Goal: Transaction & Acquisition: Purchase product/service

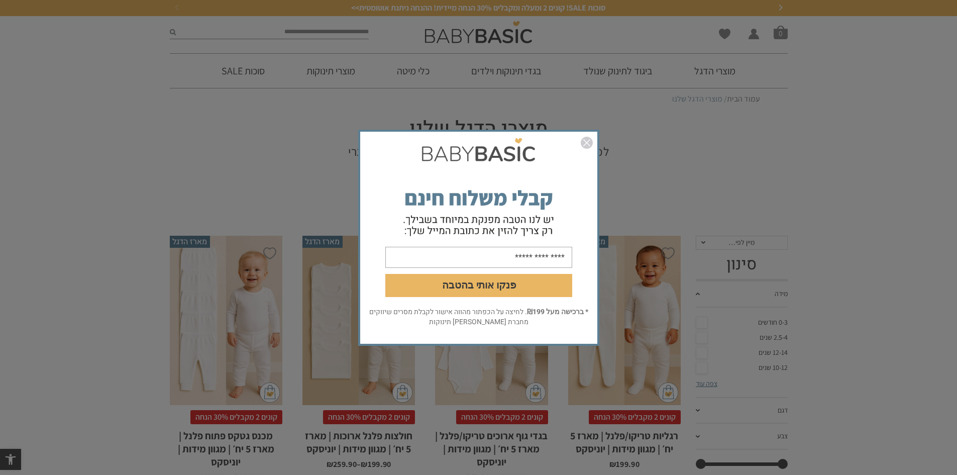
click at [591, 142] on img "סגור" at bounding box center [587, 143] width 12 height 12
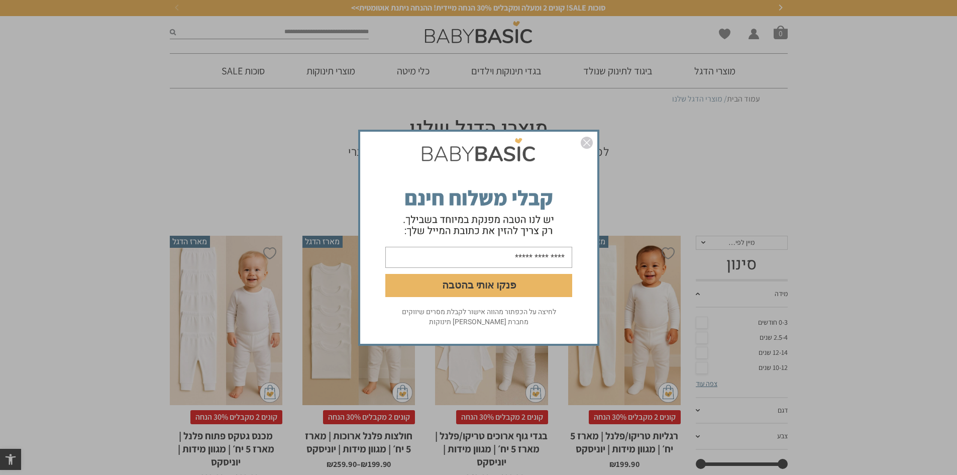
click at [588, 149] on link "סגור" at bounding box center [587, 144] width 12 height 15
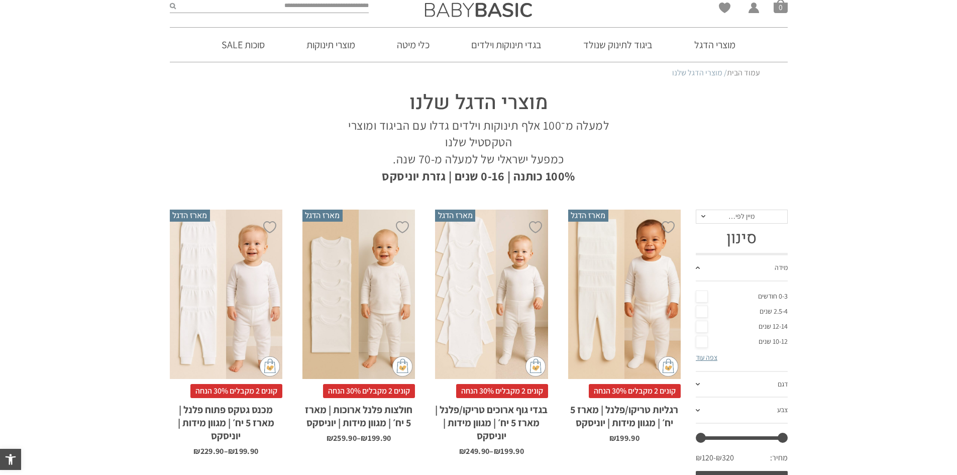
scroll to position [50, 0]
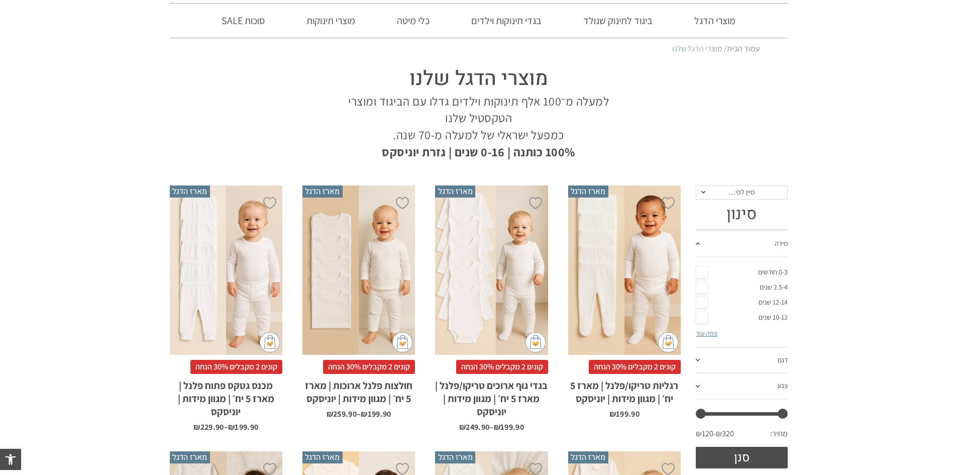
click at [701, 291] on link "2.5-4 שנים" at bounding box center [742, 287] width 92 height 15
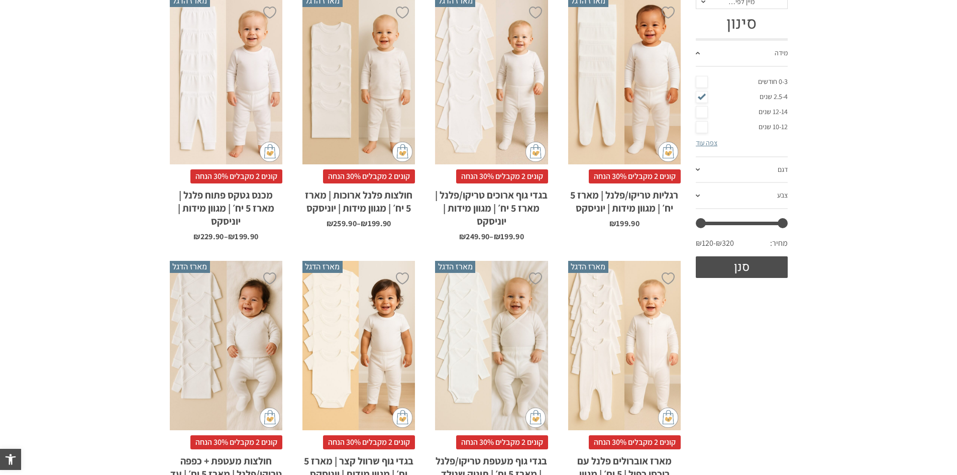
scroll to position [251, 0]
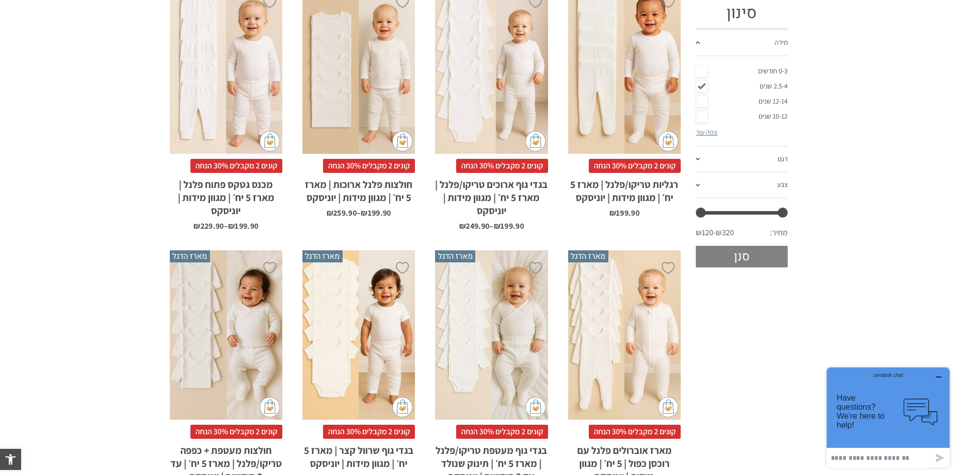
click at [751, 253] on button "סנן" at bounding box center [742, 257] width 92 height 22
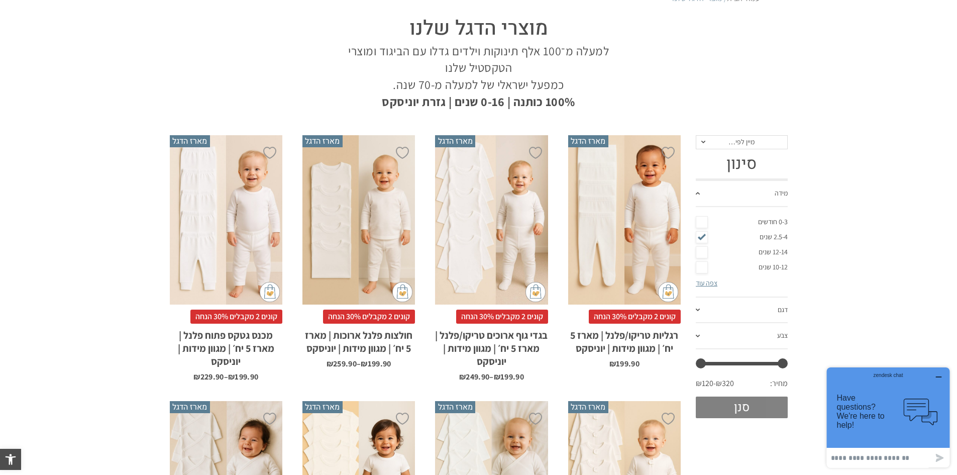
scroll to position [0, 0]
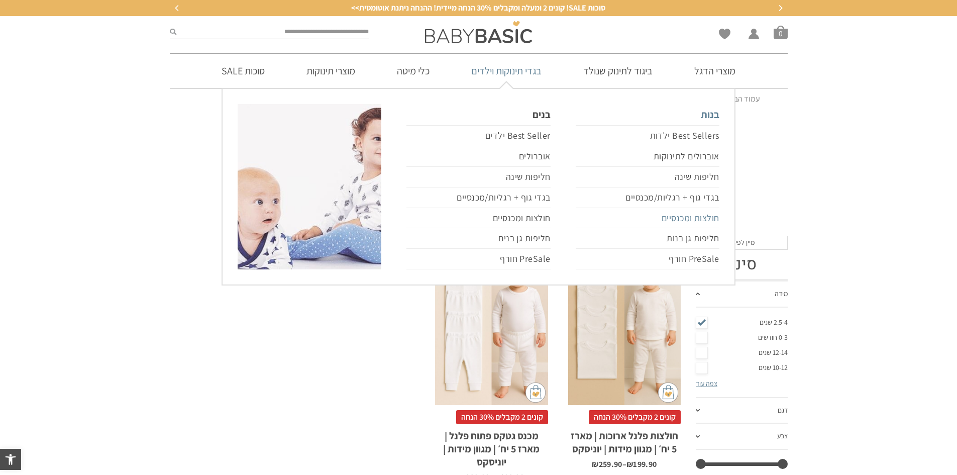
click at [703, 222] on link "חולצות ומכנסיים" at bounding box center [648, 218] width 144 height 21
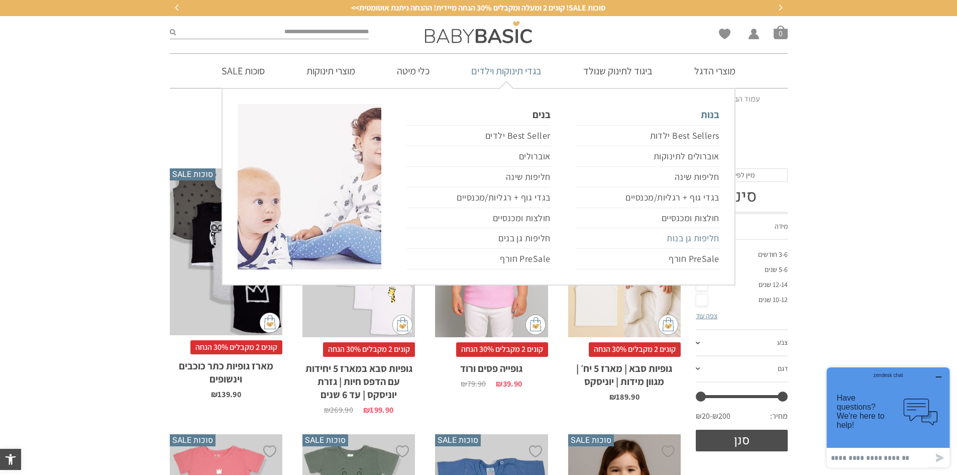
click at [703, 233] on link "חליפות גן בנות" at bounding box center [648, 238] width 144 height 21
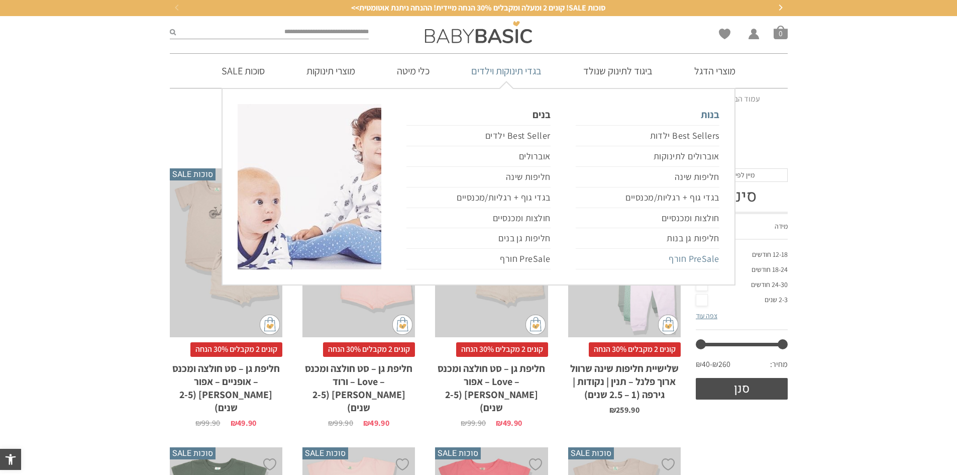
click at [710, 254] on link "PreSale חורף" at bounding box center [648, 259] width 144 height 21
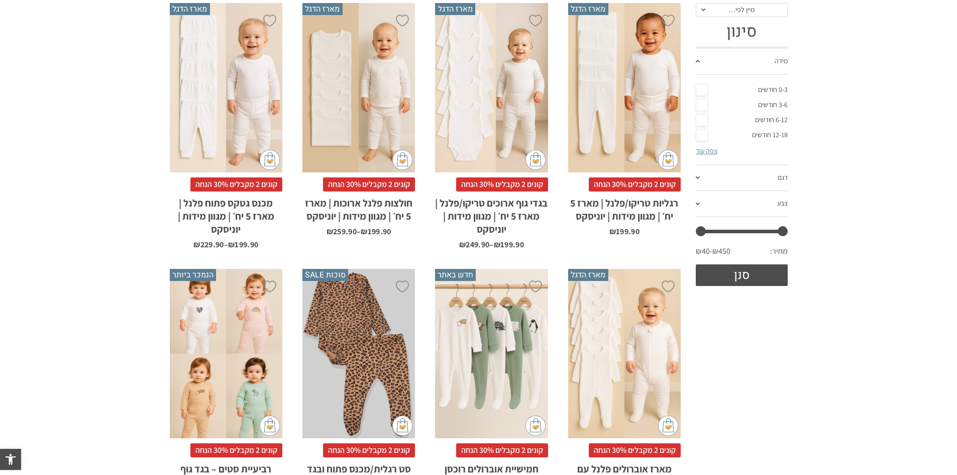
scroll to position [216, 0]
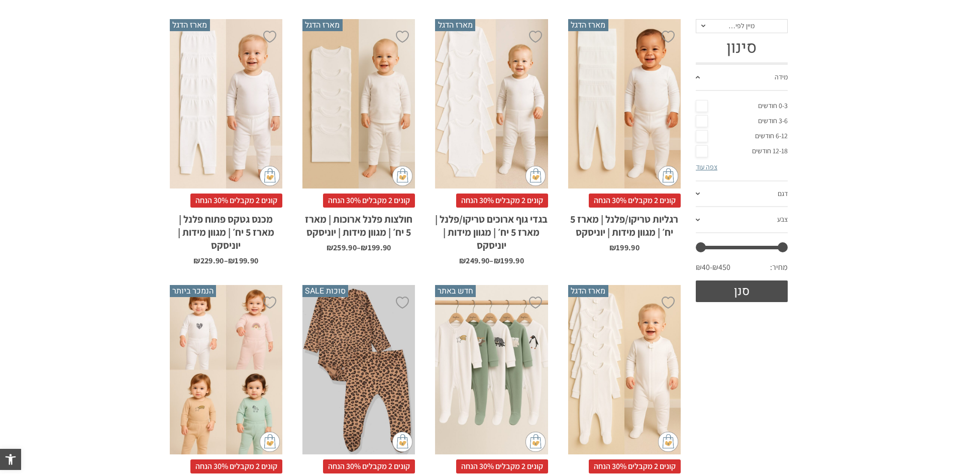
click at [713, 168] on link "צפה עוד" at bounding box center [707, 166] width 22 height 9
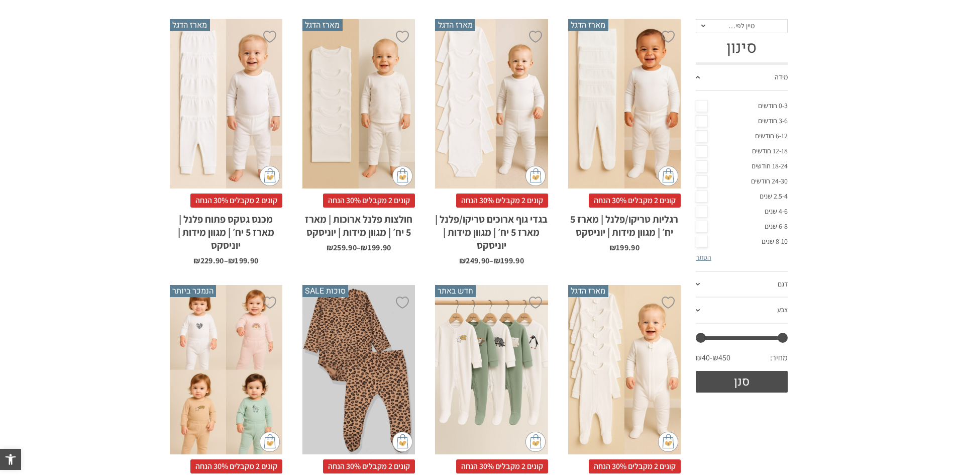
scroll to position [0, 0]
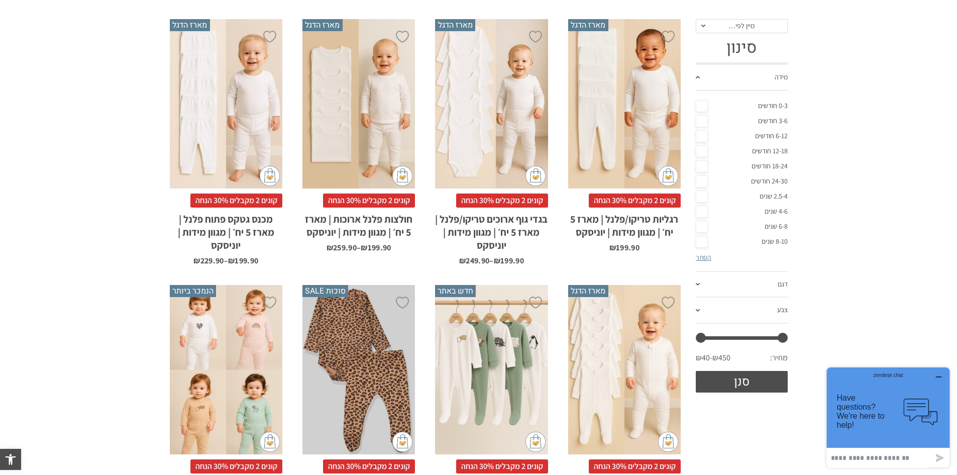
click at [702, 186] on link "24-30 חודשים" at bounding box center [742, 181] width 92 height 15
click at [707, 191] on link "2.5-4 שנים" at bounding box center [742, 196] width 92 height 15
click at [763, 376] on button "סנן" at bounding box center [742, 382] width 92 height 22
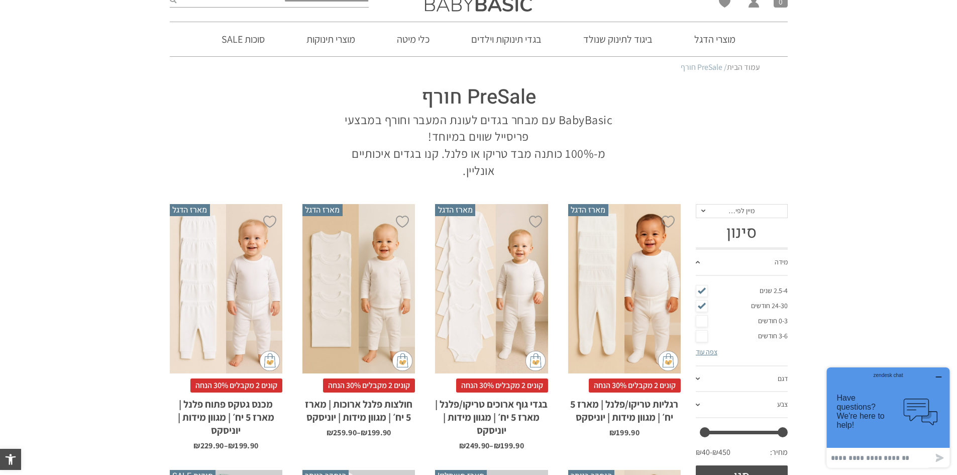
scroll to position [16, 0]
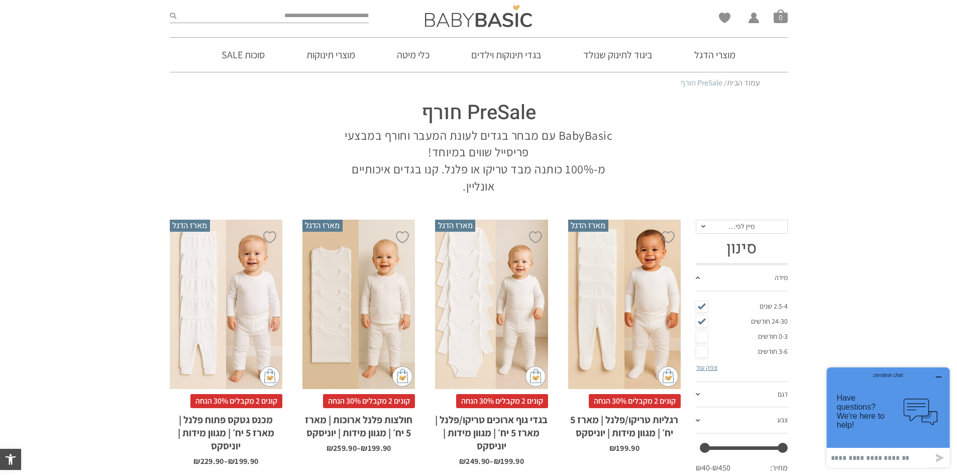
click at [753, 231] on span "מיין לפי…" at bounding box center [742, 227] width 92 height 14
click at [810, 188] on section "PreSale חורף BabyBasic עם מבחר בגדים לעונת המעבר וחורף במבצעי פריסייל שווים במי…" at bounding box center [478, 144] width 957 height 100
